Goal: Download file/media

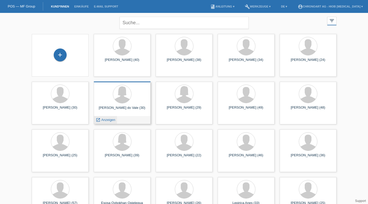
click at [110, 120] on span "Anzeigen" at bounding box center [108, 120] width 14 height 4
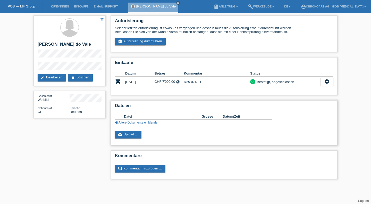
click at [147, 122] on link "visibility Ältere Dokumente einblenden" at bounding box center [137, 123] width 44 height 4
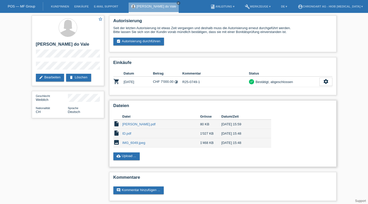
click at [309, 121] on div "Datei Grösse Datum/Zeit insert_drive_file Lieferschein Oliveira.pdf 80 KB 24.07…" at bounding box center [222, 130] width 219 height 38
click at [326, 85] on div "settings" at bounding box center [325, 82] width 13 height 8
click at [310, 108] on span "Quittung herunterladen" at bounding box center [309, 106] width 36 height 6
click at [136, 125] on link "Lieferschein Oliveira.pdf" at bounding box center [138, 124] width 33 height 4
click at [127, 134] on link "ID.pdf" at bounding box center [126, 134] width 9 height 4
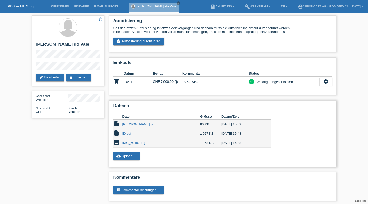
click at [140, 144] on link "IMG_6049.jpeg" at bounding box center [133, 143] width 23 height 4
click at [294, 117] on div "Datei Grösse Datum/Zeit insert_drive_file Lieferschein Oliveira.pdf 80 KB 24.07…" at bounding box center [222, 130] width 219 height 38
click at [328, 83] on icon "settings" at bounding box center [326, 82] width 6 height 6
